Goal: Task Accomplishment & Management: Complete application form

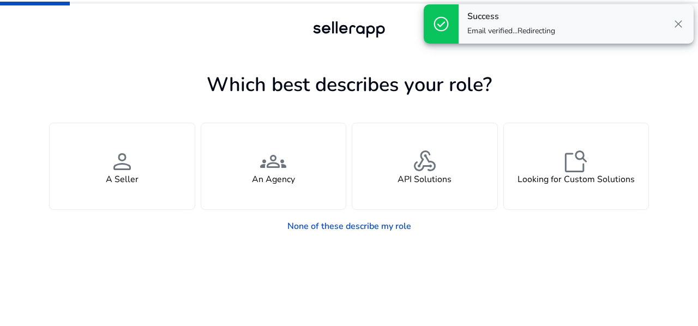
click at [685, 32] on div "Success Email verified...Redirecting close" at bounding box center [576, 23] width 235 height 39
click at [681, 31] on span "close" at bounding box center [678, 23] width 13 height 13
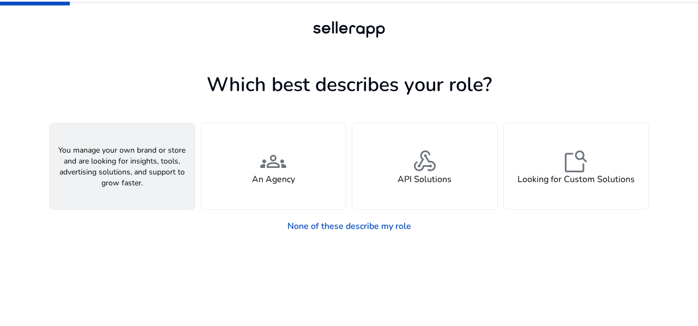
click at [152, 190] on div "person A Seller" at bounding box center [122, 166] width 145 height 86
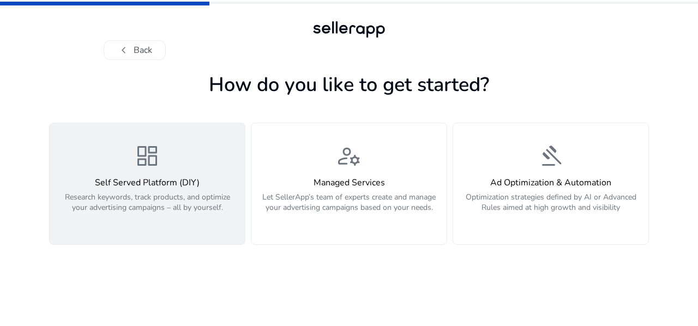
click at [208, 186] on div "dashboard Self Served Platform (DIY) Research keywords, track products, and opt…" at bounding box center [147, 184] width 182 height 82
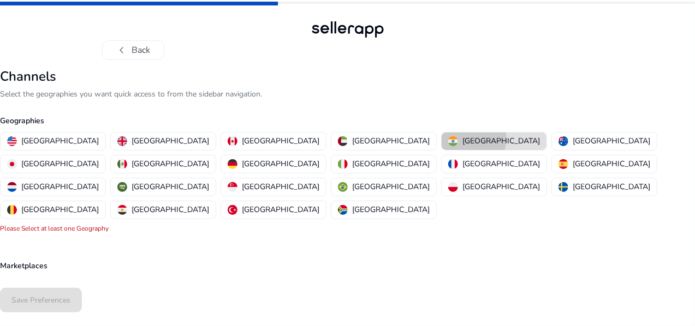
click at [465, 147] on p "[GEOGRAPHIC_DATA]" at bounding box center [500, 140] width 77 height 11
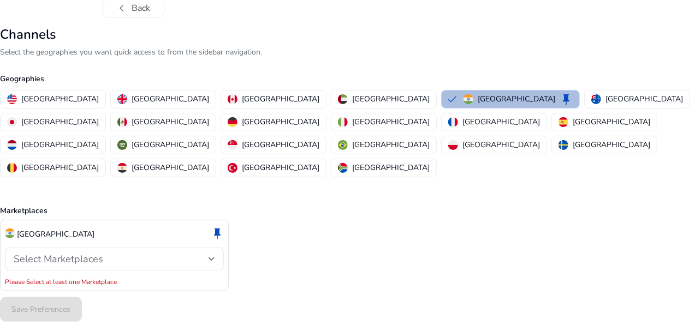
scroll to position [80, 0]
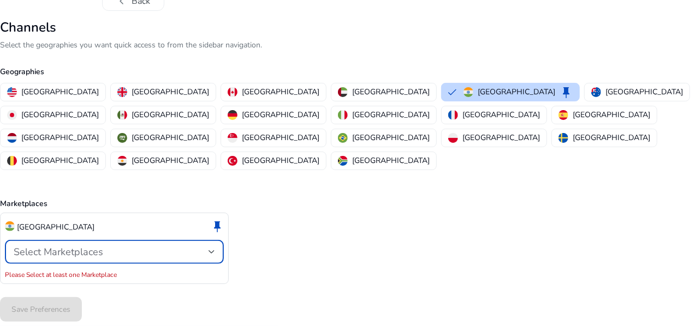
click at [103, 246] on span "Select Marketplaces" at bounding box center [58, 252] width 89 height 13
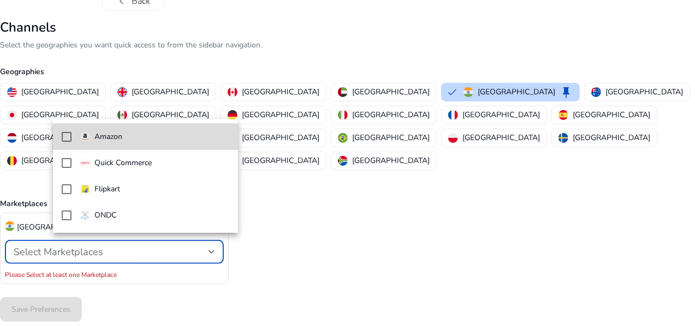
click at [157, 143] on mat-option "Amazon" at bounding box center [145, 137] width 185 height 26
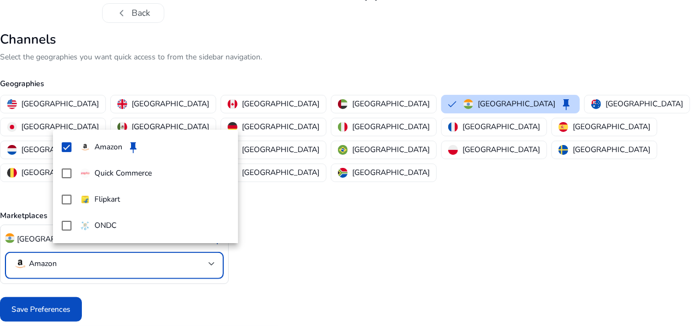
click at [77, 305] on div at bounding box center [347, 163] width 695 height 326
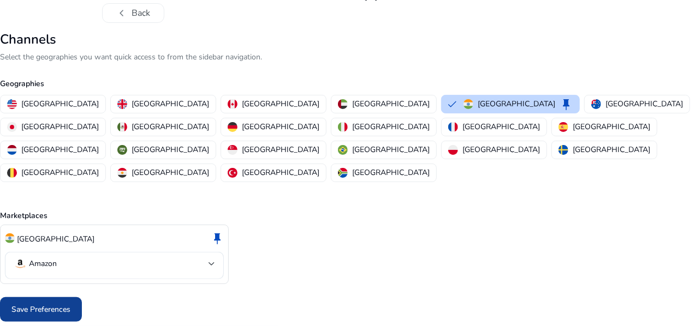
click at [70, 309] on span "Save Preferences" at bounding box center [40, 309] width 59 height 11
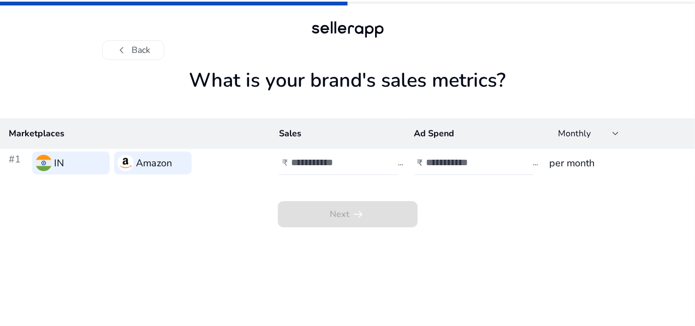
scroll to position [0, 0]
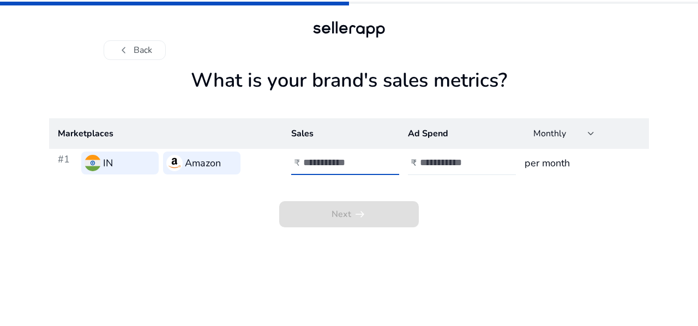
click at [317, 169] on input "number" at bounding box center [340, 163] width 74 height 12
type input "****"
click at [448, 175] on div at bounding box center [469, 163] width 98 height 24
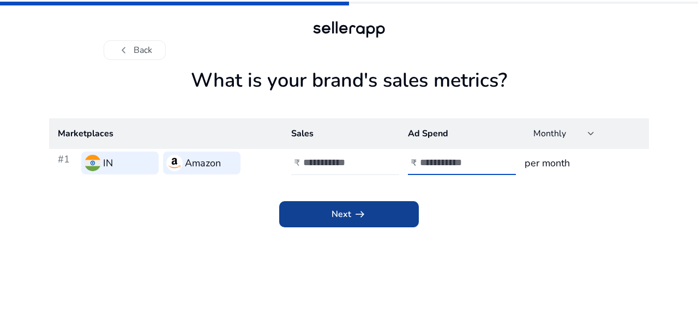
type input "****"
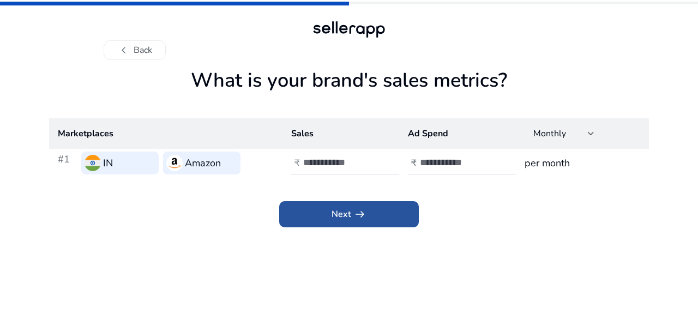
click at [367, 221] on span "arrow_right_alt" at bounding box center [360, 214] width 13 height 13
